Goal: Check status: Check status

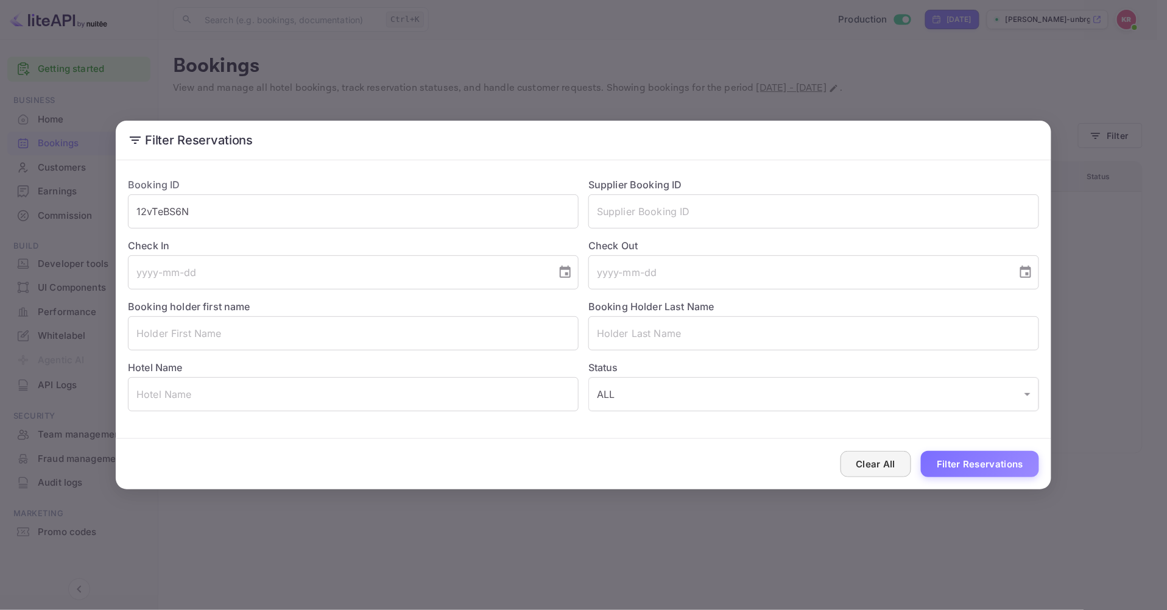
click at [879, 464] on button "Clear All" at bounding box center [876, 464] width 71 height 26
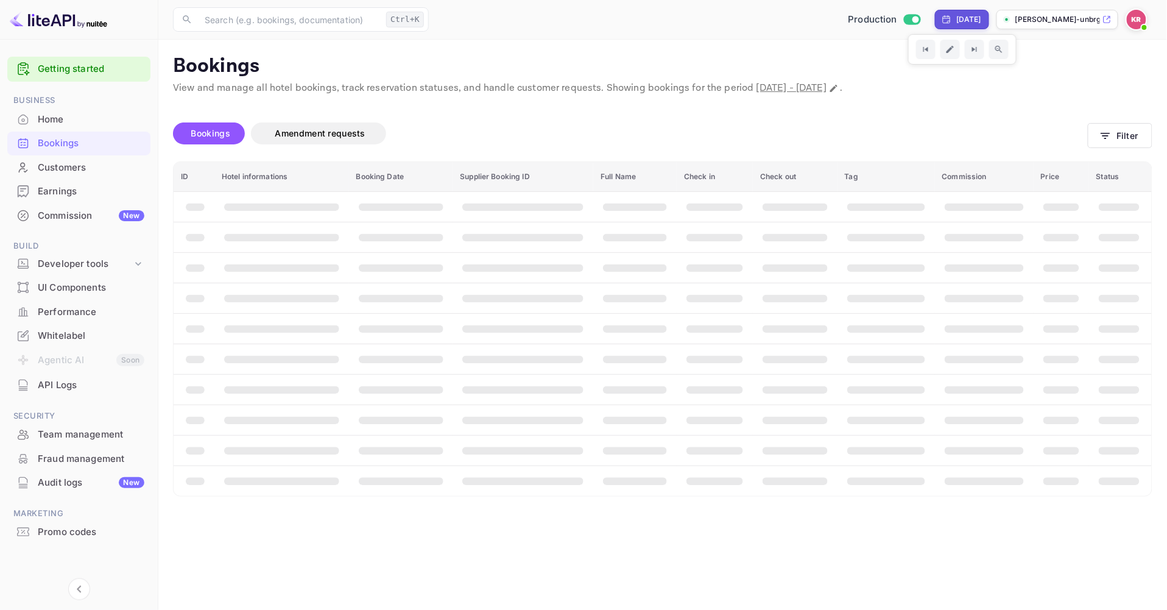
click at [942, 23] on div "[DATE]" at bounding box center [962, 19] width 40 height 11
select select "8"
select select "2025"
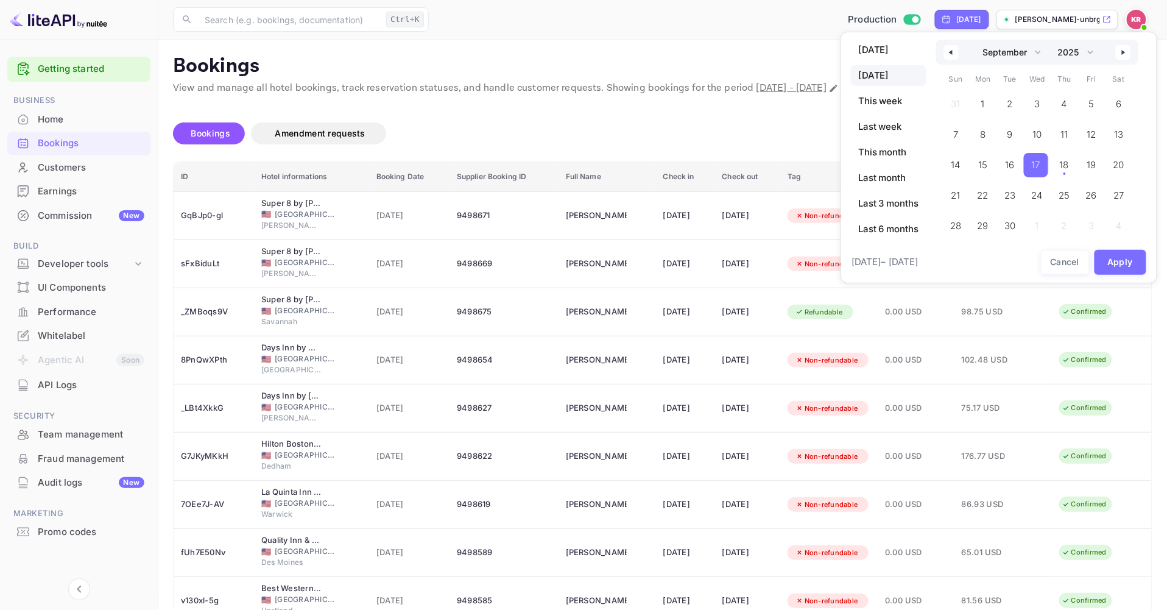
click at [954, 54] on button "button" at bounding box center [951, 52] width 15 height 15
select select "7"
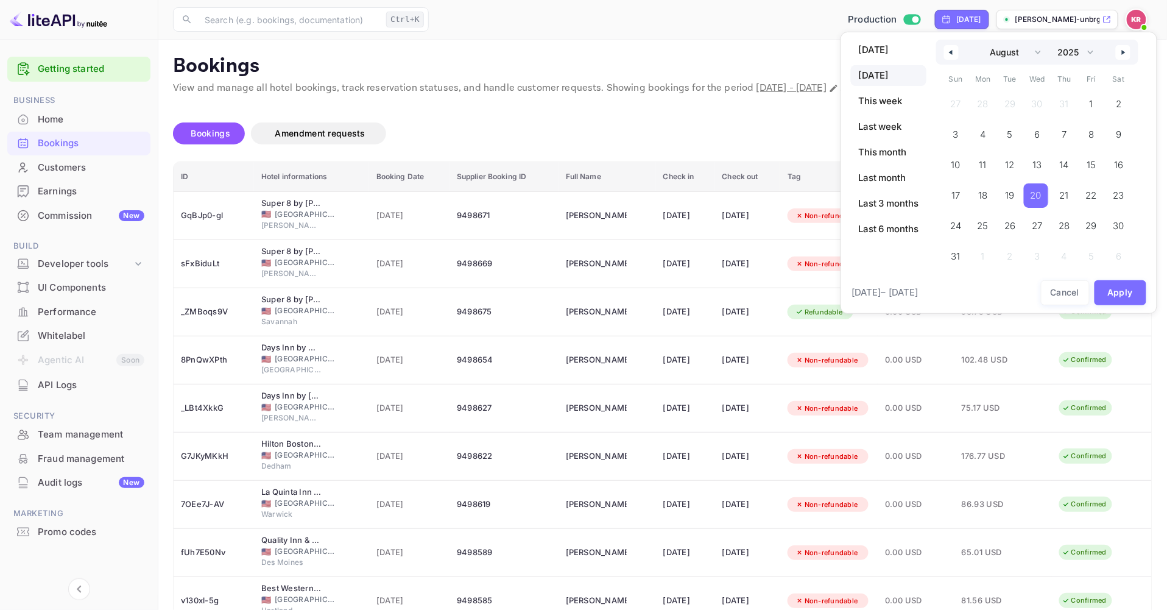
click at [1034, 194] on span "20" at bounding box center [1036, 196] width 11 height 22
click at [1135, 288] on button "Apply" at bounding box center [1121, 292] width 52 height 25
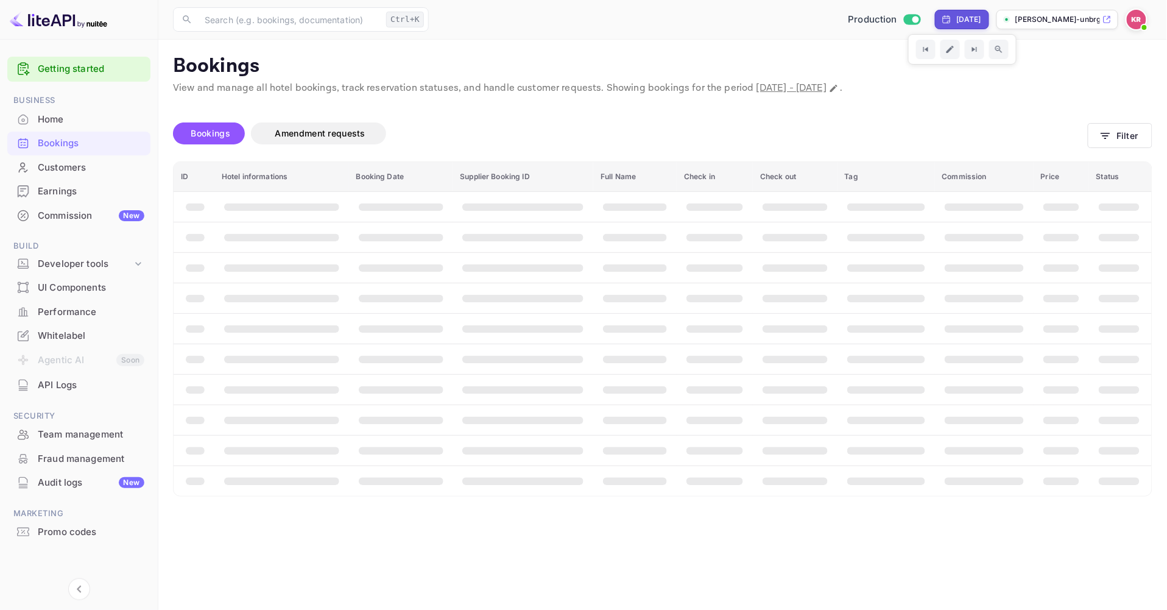
click at [978, 15] on div "[DATE]" at bounding box center [968, 19] width 25 height 11
select select "7"
select select "2025"
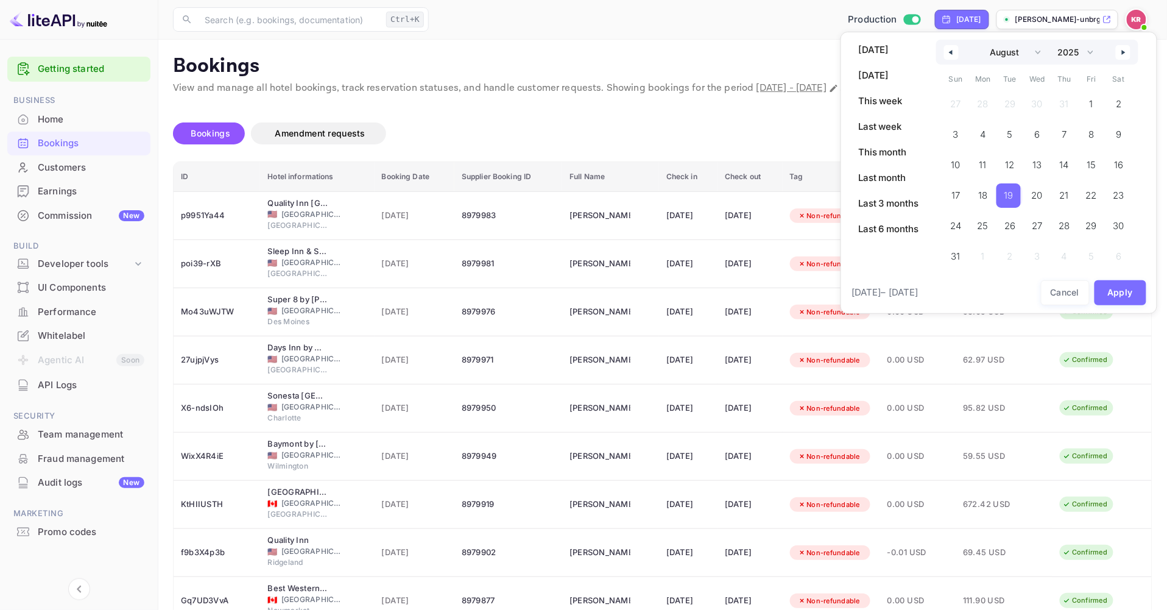
click at [1123, 45] on button "button" at bounding box center [1123, 52] width 15 height 15
select select "8"
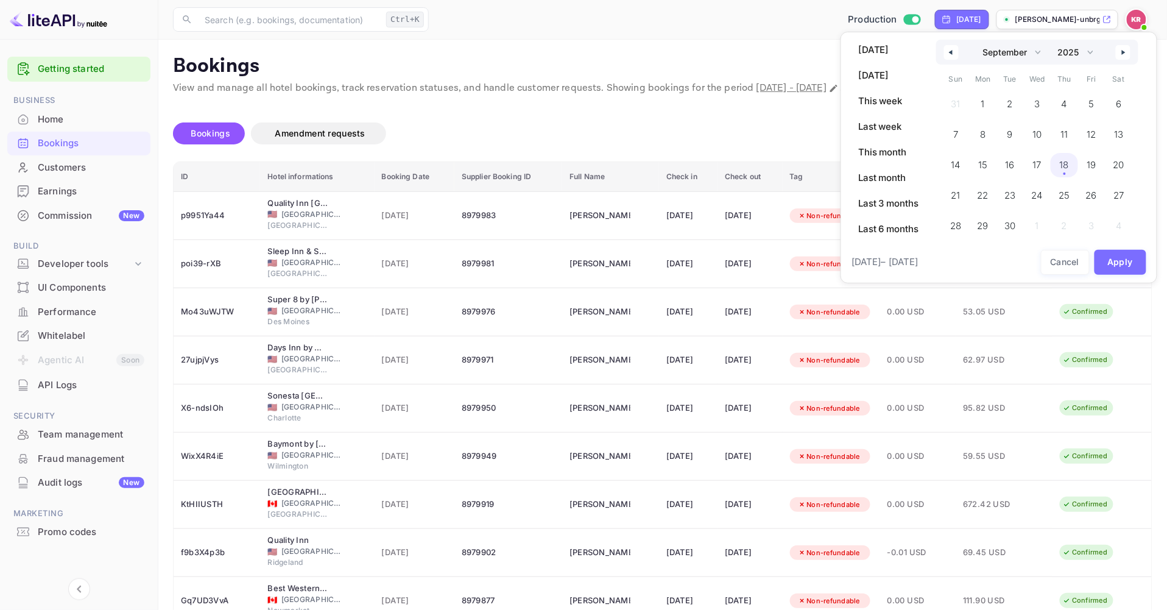
click at [1063, 165] on span "18" at bounding box center [1064, 165] width 9 height 22
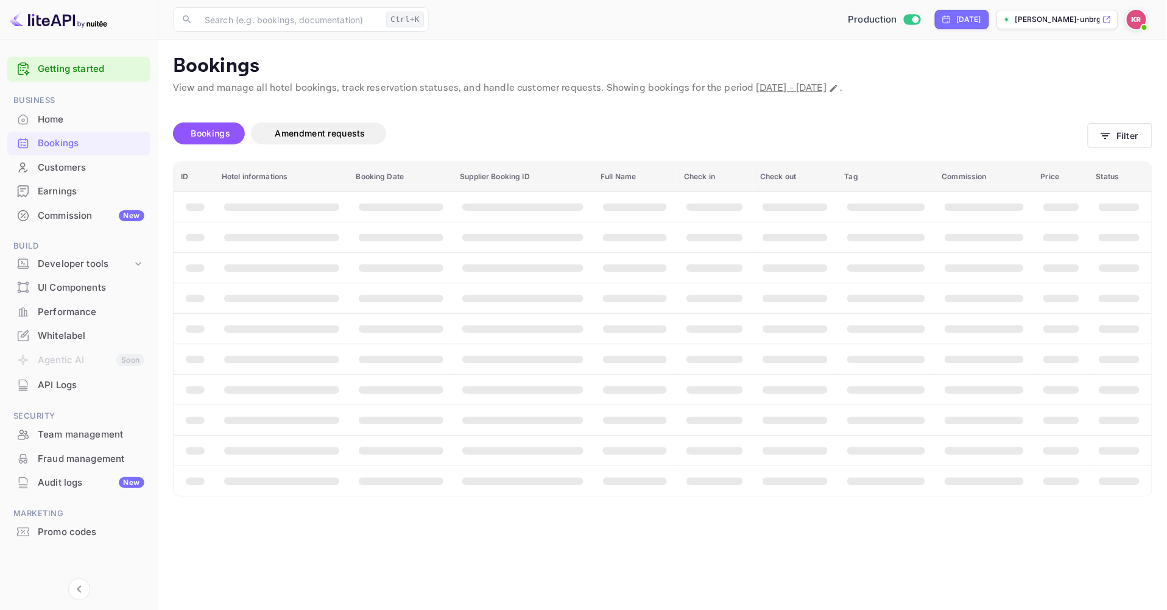
click at [850, 74] on p "Bookings" at bounding box center [662, 66] width 979 height 24
click at [839, 84] on icon "Change date range" at bounding box center [834, 88] width 10 height 10
select select "8"
select select "2025"
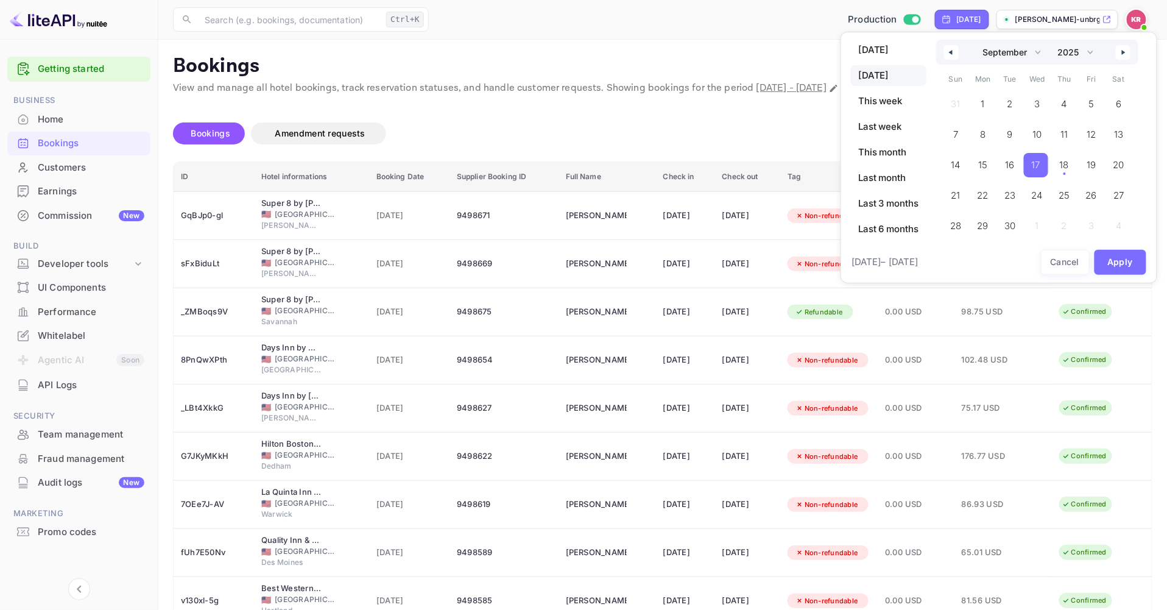
click at [954, 58] on button "button" at bounding box center [951, 52] width 15 height 15
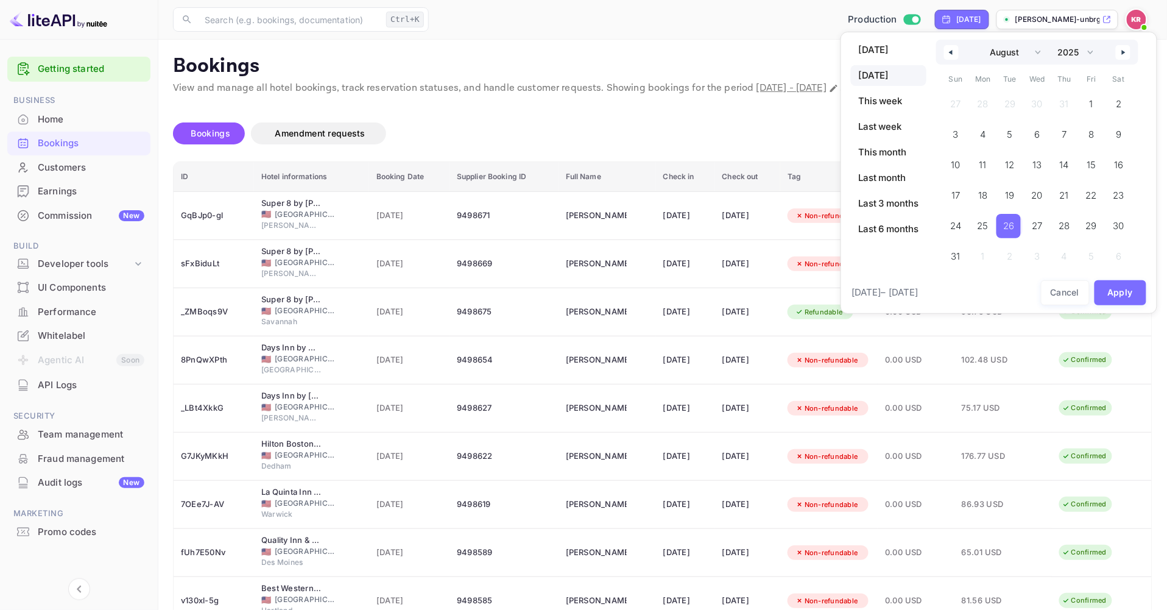
click at [1007, 224] on span "26" at bounding box center [1008, 226] width 11 height 22
click at [1125, 53] on icon "button" at bounding box center [1125, 52] width 6 height 5
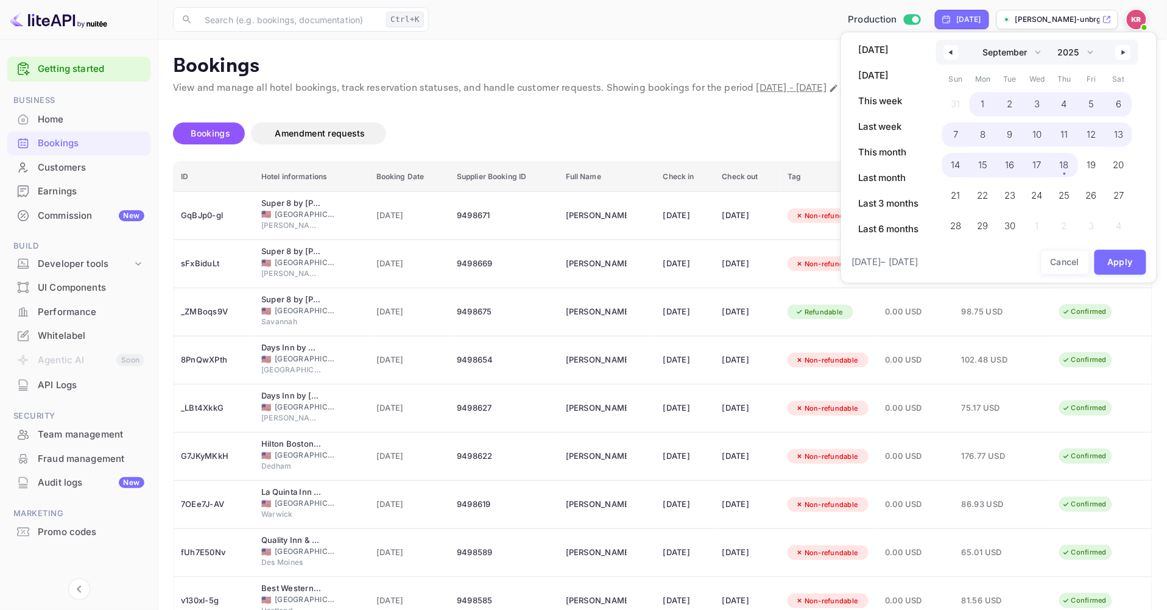
click at [1062, 165] on span "18" at bounding box center [1064, 165] width 9 height 22
select select "7"
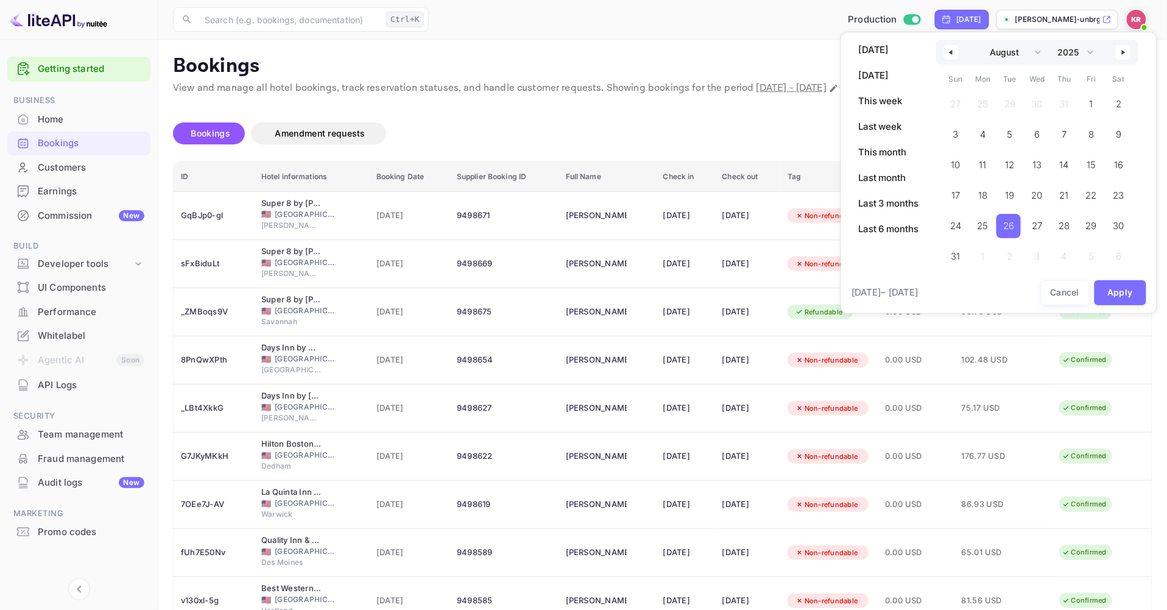
click at [1006, 225] on span "26" at bounding box center [1008, 226] width 11 height 22
click at [959, 263] on span "31" at bounding box center [954, 256] width 9 height 22
click at [1110, 297] on button "Apply" at bounding box center [1121, 292] width 52 height 25
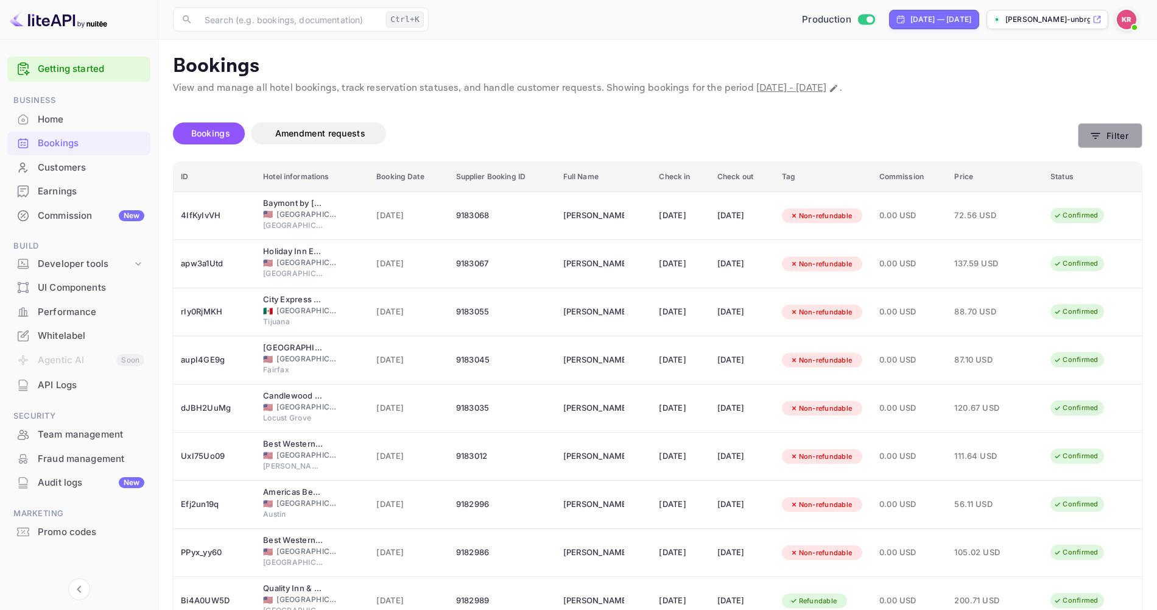
click at [1121, 142] on button "Filter" at bounding box center [1110, 135] width 65 height 25
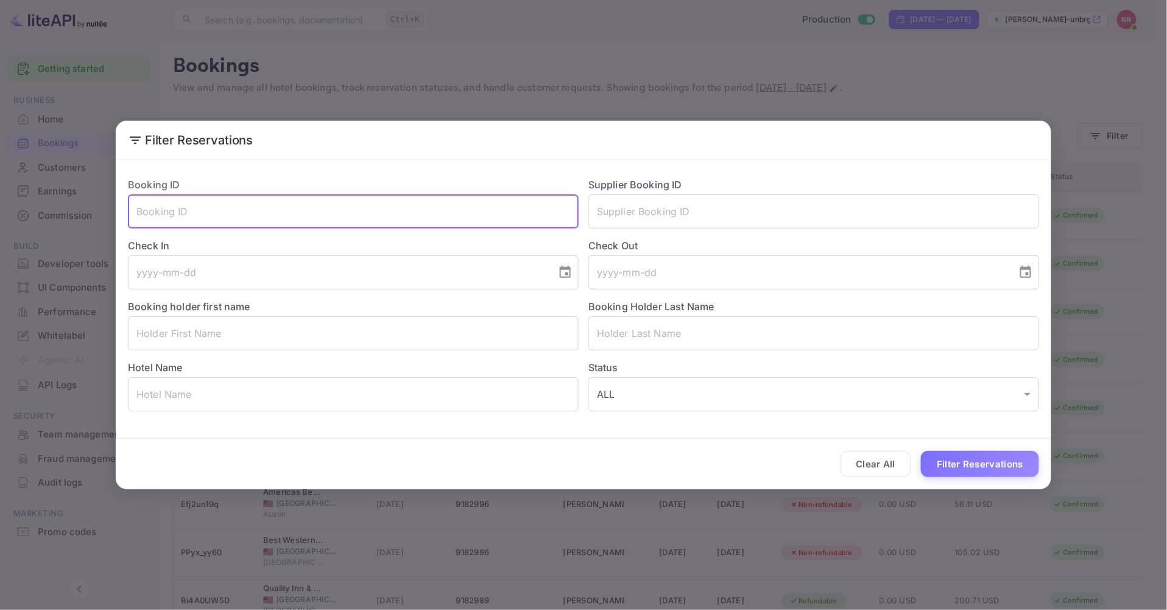
click at [205, 205] on input "text" at bounding box center [353, 211] width 451 height 34
paste input "BaisXIbt4"
type input "BaisXIbt4"
click at [921, 451] on button "Filter Reservations" at bounding box center [980, 464] width 118 height 26
